Goal: Task Accomplishment & Management: Manage account settings

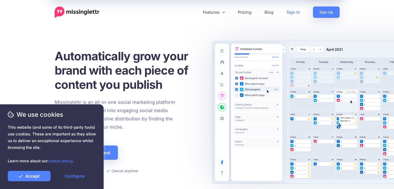
click at [291, 15] on link "Sign In" at bounding box center [293, 11] width 26 height 11
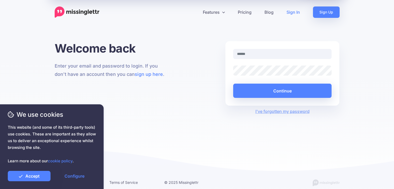
click at [255, 56] on input "text" at bounding box center [282, 54] width 99 height 10
